Goal: Information Seeking & Learning: Compare options

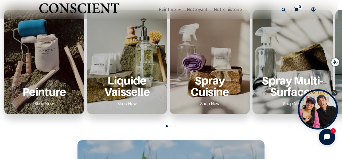
scroll to position [206, 0]
click at [46, 94] on p "Peinture" at bounding box center [43, 91] width 67 height 11
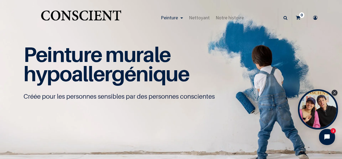
scroll to position [4, 0]
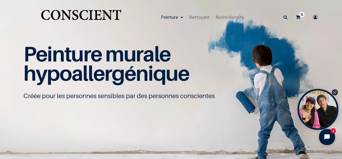
click at [334, 92] on icon "Close Tolstoy widget" at bounding box center [335, 92] width 3 height 3
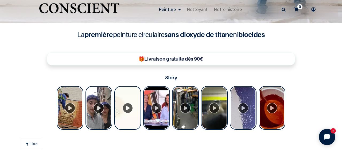
scroll to position [151, 0]
click at [70, 107] on div "Tolstoy Stories" at bounding box center [70, 108] width 27 height 44
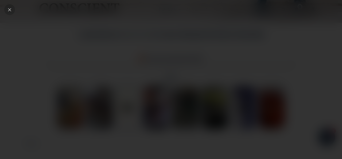
click at [10, 12] on div "Close" at bounding box center [9, 9] width 11 height 11
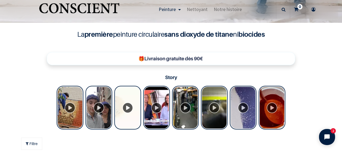
scroll to position [154, 0]
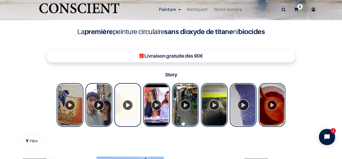
click at [238, 119] on div "Tolstoy Stories" at bounding box center [243, 105] width 27 height 44
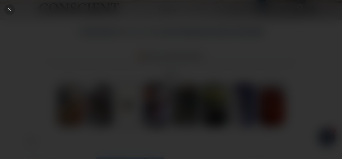
click at [8, 12] on div "Close" at bounding box center [9, 9] width 11 height 11
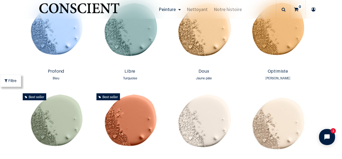
scroll to position [386, 0]
click at [284, 41] on img at bounding box center [278, 33] width 71 height 66
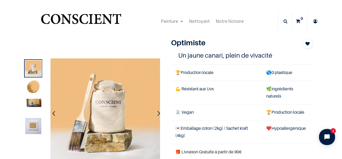
click at [43, 102] on div at bounding box center [92, 113] width 150 height 110
click at [33, 104] on img at bounding box center [33, 102] width 16 height 8
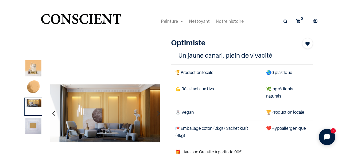
click at [33, 88] on img at bounding box center [33, 87] width 16 height 16
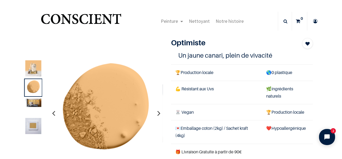
click at [33, 127] on img at bounding box center [33, 126] width 16 height 16
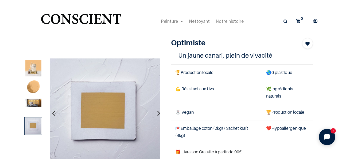
click at [34, 90] on img at bounding box center [33, 87] width 16 height 16
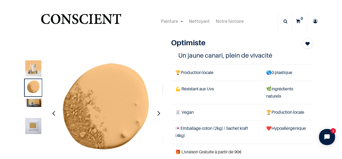
click at [35, 74] on img at bounding box center [33, 68] width 16 height 16
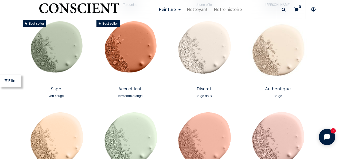
scroll to position [457, 0]
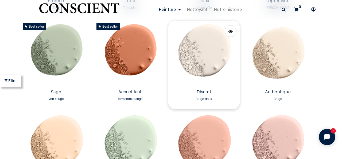
click at [212, 41] on img at bounding box center [204, 54] width 71 height 66
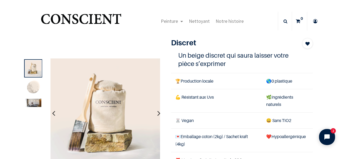
click at [33, 85] on img at bounding box center [33, 87] width 16 height 16
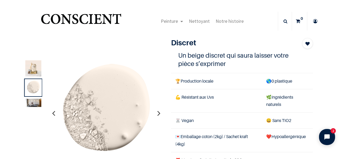
click at [33, 106] on img at bounding box center [33, 102] width 16 height 8
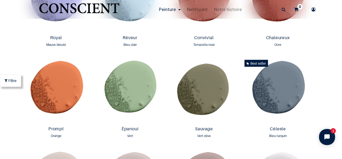
scroll to position [693, 0]
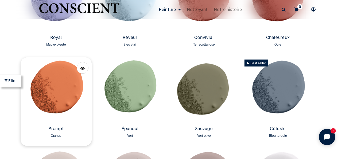
click at [67, 96] on img at bounding box center [56, 90] width 71 height 66
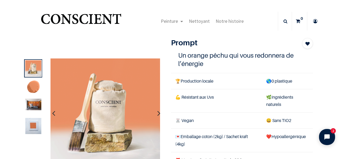
click at [33, 101] on img at bounding box center [33, 104] width 16 height 12
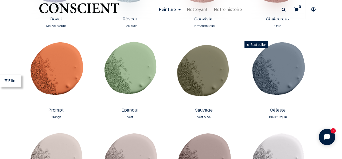
scroll to position [712, 0]
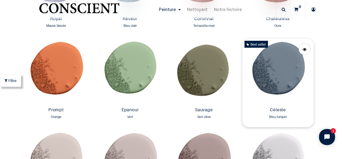
click at [276, 80] on img at bounding box center [278, 72] width 71 height 66
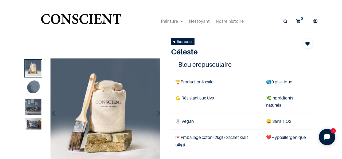
click at [33, 112] on img at bounding box center [33, 106] width 16 height 16
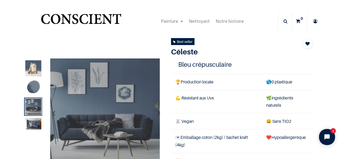
click at [34, 127] on img at bounding box center [33, 124] width 16 height 12
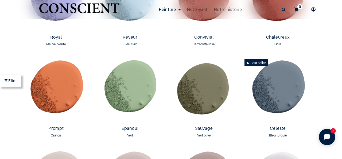
scroll to position [695, 0]
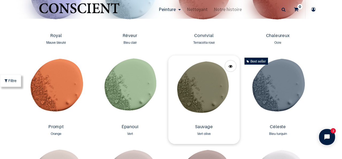
click at [206, 91] on img at bounding box center [204, 88] width 71 height 66
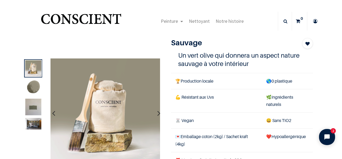
scroll to position [4, 0]
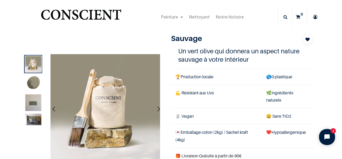
click at [29, 120] on img at bounding box center [33, 119] width 16 height 12
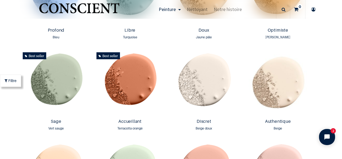
scroll to position [426, 0]
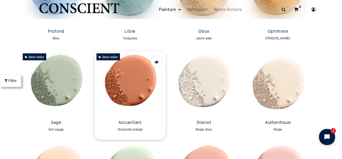
click at [123, 89] on img at bounding box center [129, 84] width 71 height 66
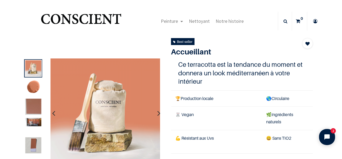
click at [32, 122] on img at bounding box center [33, 122] width 16 height 8
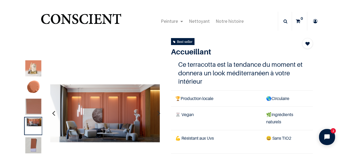
click at [34, 108] on img at bounding box center [33, 106] width 16 height 16
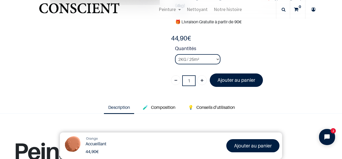
scroll to position [131, 0]
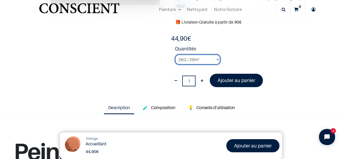
click at [200, 60] on select "2KG / 25m² 4KG / 50m² 8KG / 100m² Testeur" at bounding box center [197, 59] width 45 height 10
click at [175, 54] on select "2KG / 25m² 4KG / 50m² 8KG / 100m² Testeur" at bounding box center [197, 59] width 45 height 10
click at [203, 60] on select "2KG / 25m² 4KG / 50m² 8KG / 100m² Testeur" at bounding box center [197, 59] width 45 height 10
click at [175, 54] on select "2KG / 25m² 4KG / 50m² 8KG / 100m² Testeur" at bounding box center [197, 59] width 45 height 10
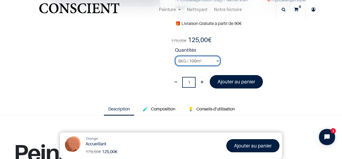
scroll to position [127, 0]
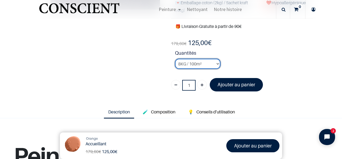
click at [196, 62] on select "2KG / 25m² 4KG / 50m² 8KG / 100m² Testeur" at bounding box center [197, 64] width 45 height 10
click at [199, 63] on select "2KG / 25m² 4KG / 50m² 8KG / 100m² Testeur" at bounding box center [197, 64] width 45 height 10
click at [269, 57] on strong "Quantités" at bounding box center [244, 53] width 138 height 9
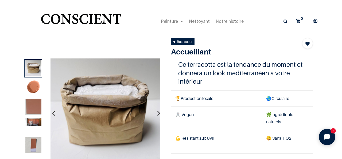
click at [36, 143] on img at bounding box center [33, 145] width 16 height 16
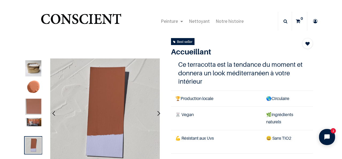
click at [37, 125] on img at bounding box center [33, 122] width 16 height 8
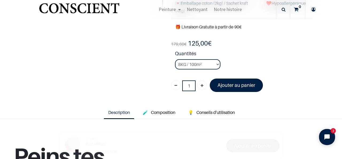
scroll to position [126, 0]
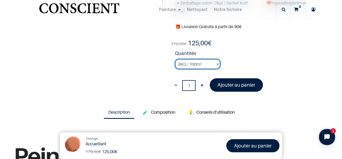
click at [196, 66] on select "2KG / 25m² 4KG / 50m² 8KG / 100m² Testeur" at bounding box center [197, 64] width 45 height 10
click at [175, 59] on select "2KG / 25m² 4KG / 50m² 8KG / 100m² Testeur" at bounding box center [197, 64] width 45 height 10
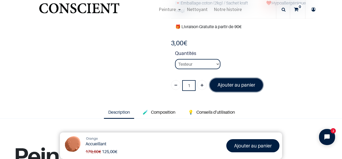
click at [229, 88] on link "Ajouter au panier" at bounding box center [236, 84] width 53 height 13
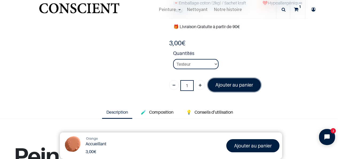
scroll to position [88, 0]
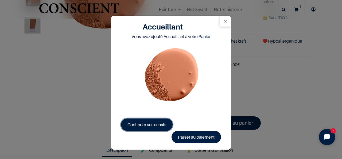
click at [150, 125] on span "Continuer vos achats" at bounding box center [147, 124] width 39 height 5
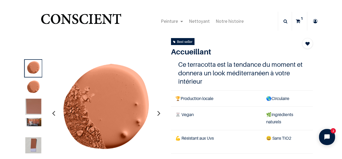
select select "95"
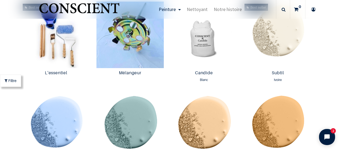
scroll to position [320, 0]
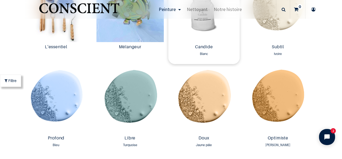
click at [206, 37] on img at bounding box center [204, 9] width 71 height 66
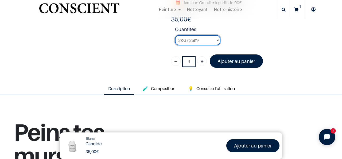
click at [199, 40] on select "2KG / 25m² 4KG / 50m² 8KG / 100m² Testeur" at bounding box center [197, 40] width 45 height 10
select select "3"
click at [175, 35] on select "2KG / 25m² 4KG / 50m² 8KG / 100m² Testeur" at bounding box center [197, 40] width 45 height 10
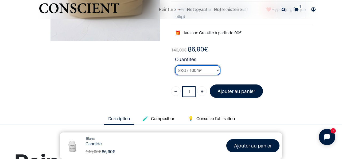
scroll to position [95, 0]
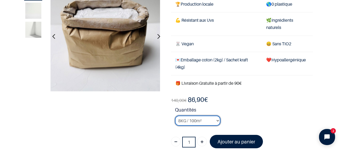
scroll to position [45, 0]
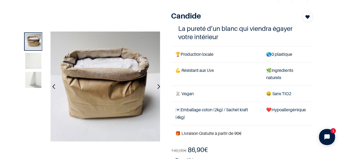
scroll to position [27, 0]
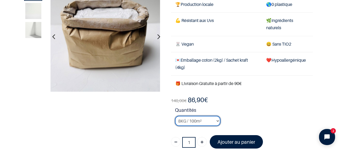
scroll to position [45, 0]
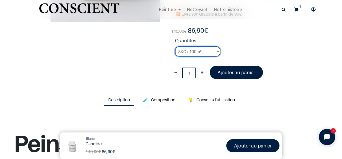
scroll to position [114, 0]
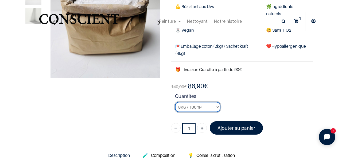
scroll to position [58, 0]
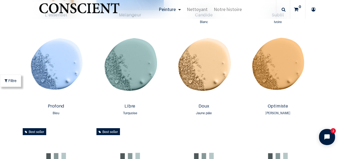
scroll to position [353, 0]
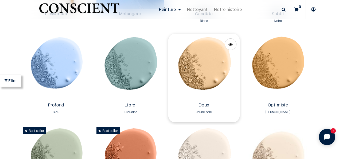
click at [212, 64] on img at bounding box center [204, 67] width 71 height 66
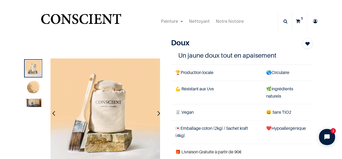
click at [35, 105] on img at bounding box center [33, 102] width 16 height 8
